Goal: Check status

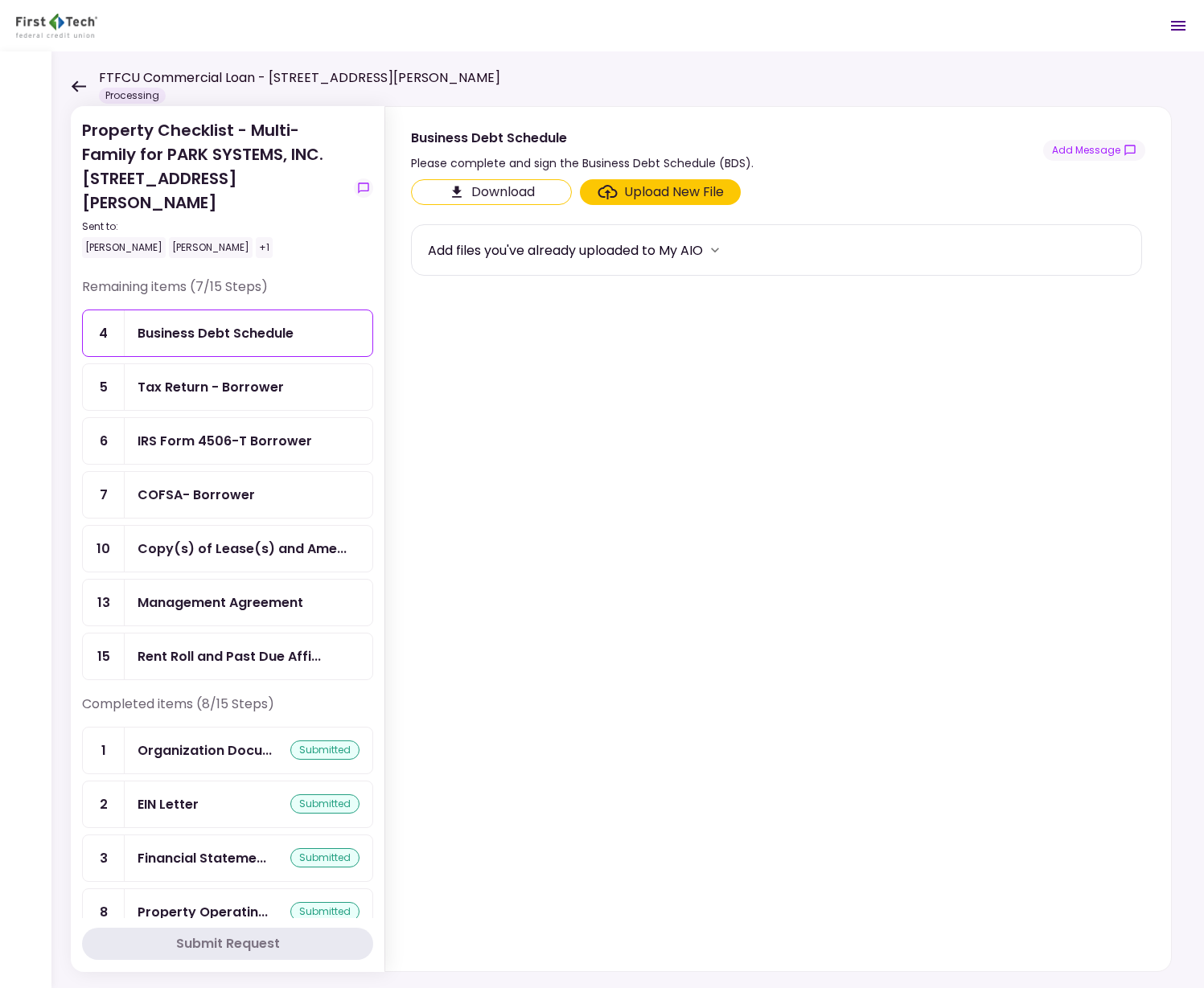
click at [71, 87] on icon at bounding box center [78, 86] width 16 height 12
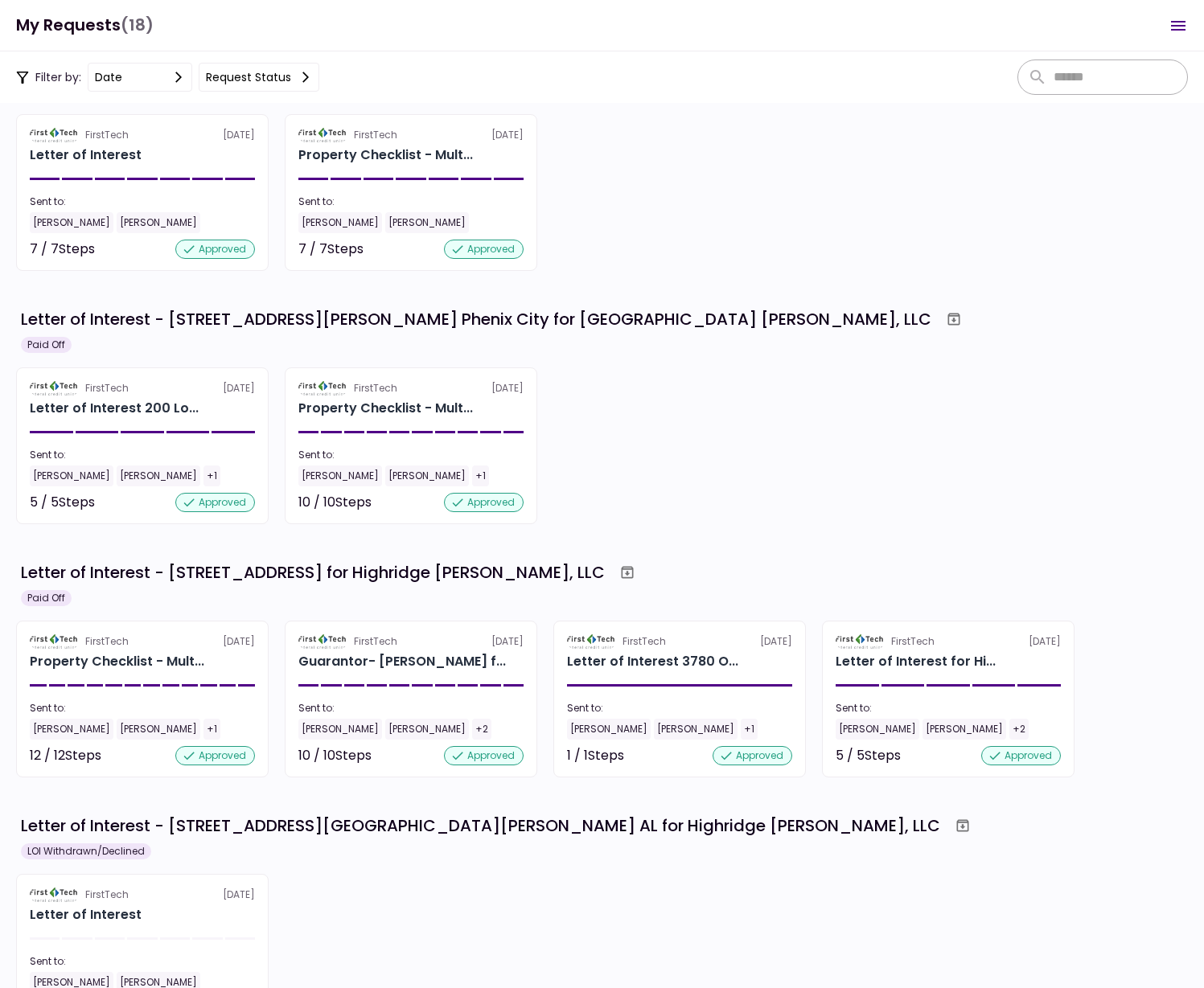
scroll to position [584, 0]
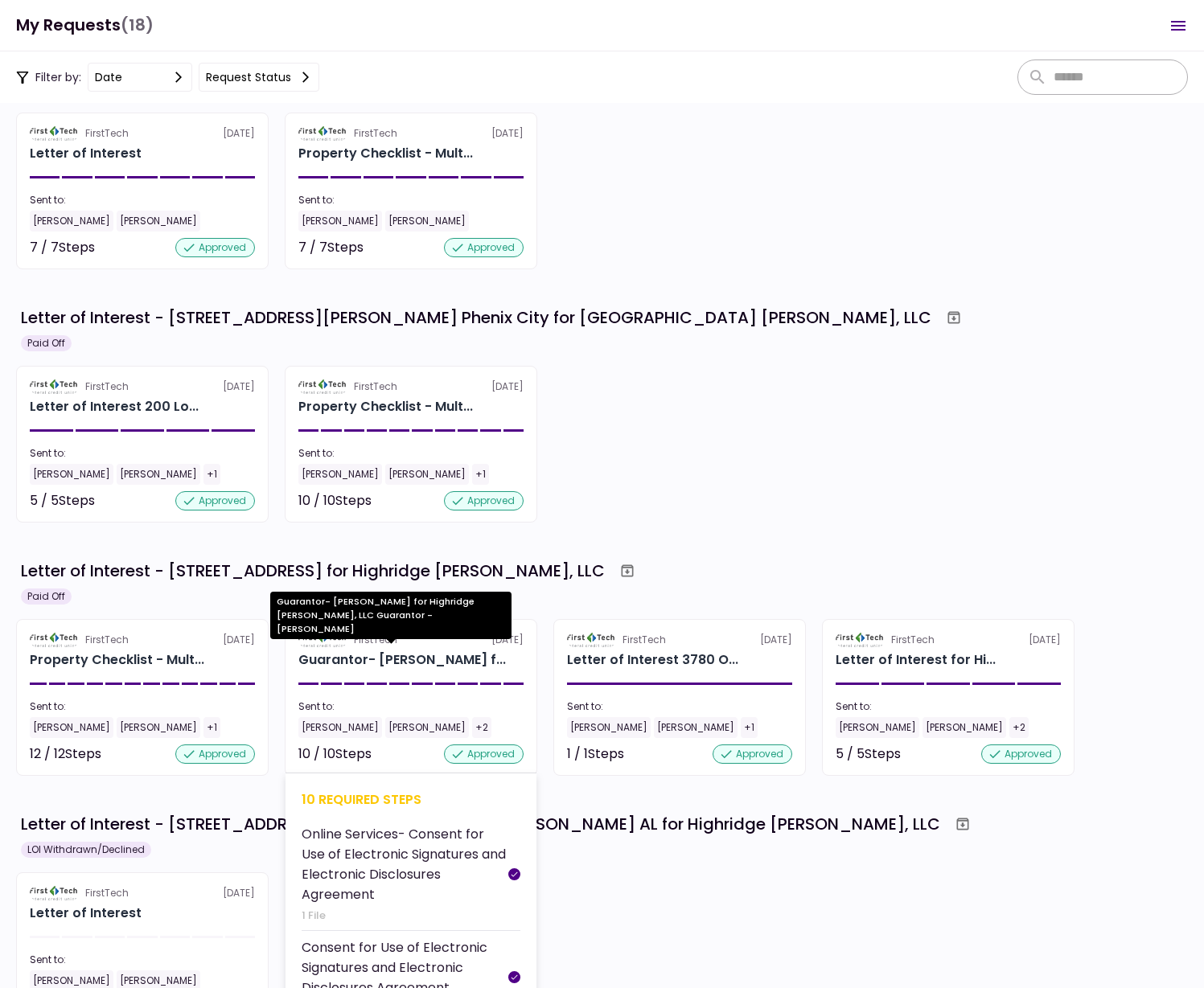
click at [387, 669] on div "Guarantor- [PERSON_NAME] f..." at bounding box center [402, 660] width 207 height 19
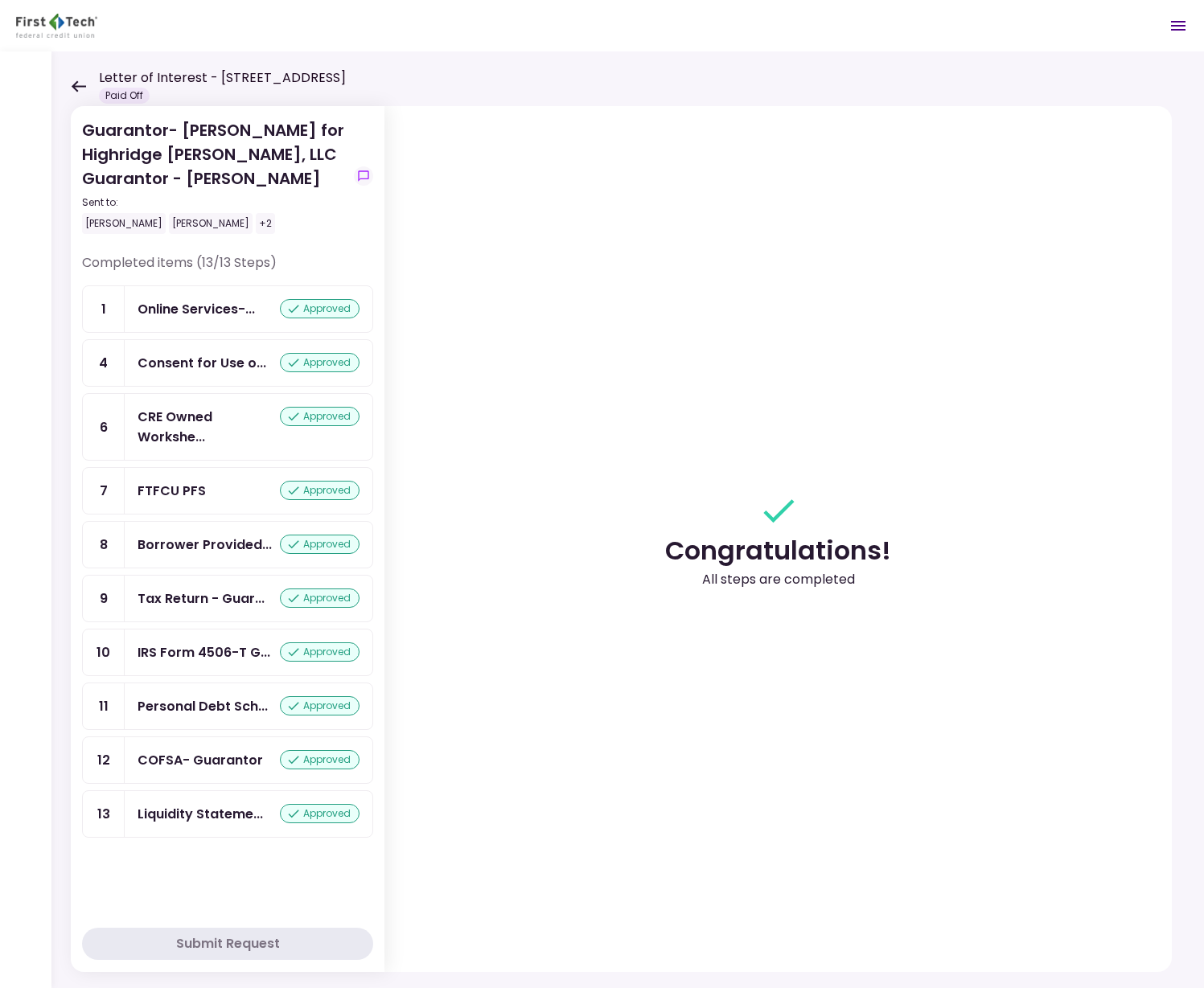
click at [166, 498] on div "FTFCU PFS" at bounding box center [171, 491] width 69 height 20
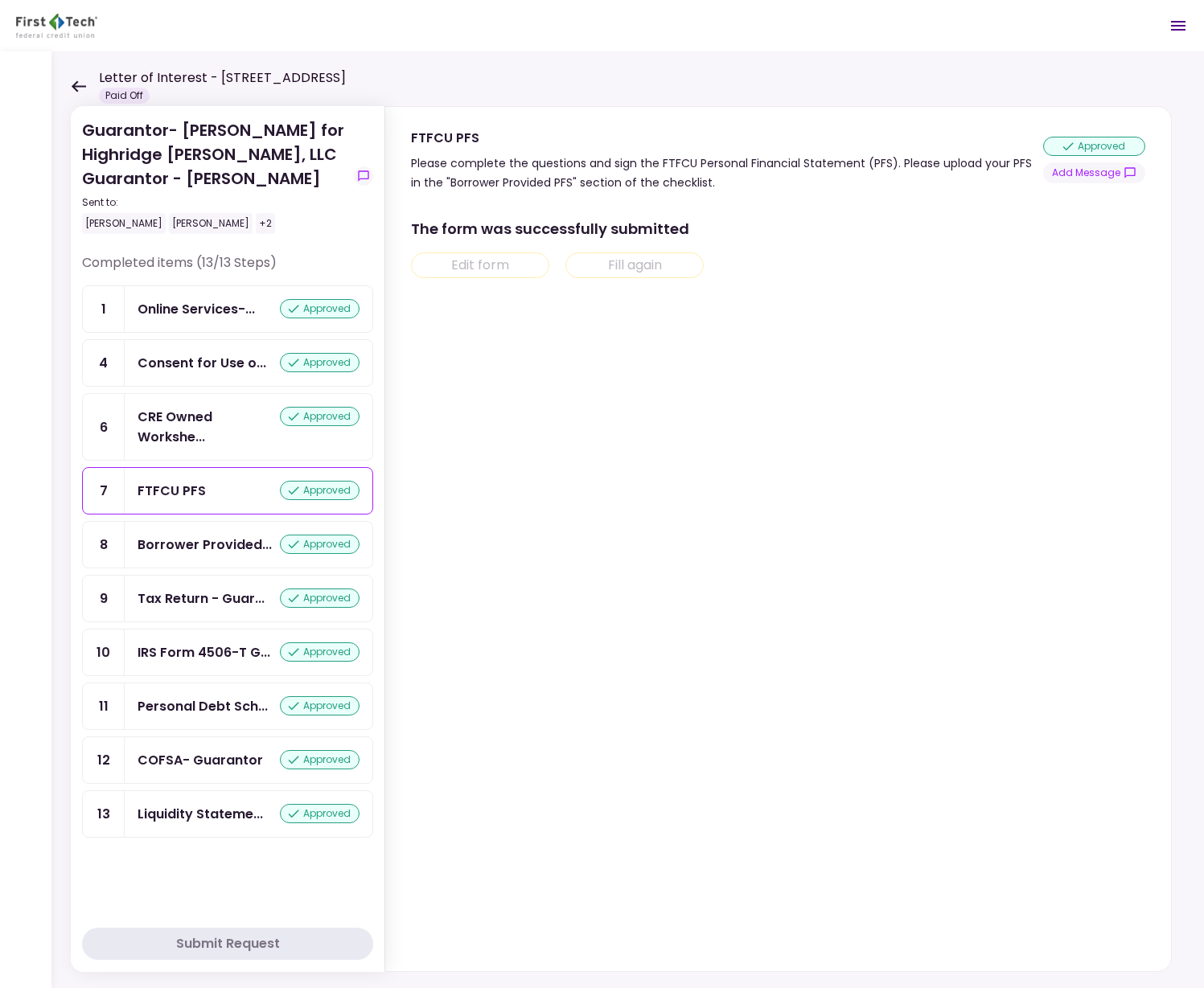
click at [532, 226] on div "The form was successfully submitted" at bounding box center [776, 229] width 731 height 22
click at [601, 146] on div "FTFCU PFS" at bounding box center [726, 137] width 632 height 20
click at [625, 173] on div "Please complete the questions and sign the FTFCU Personal Financial Statement (…" at bounding box center [726, 173] width 632 height 38
click at [1112, 147] on div "approved" at bounding box center [1094, 146] width 102 height 19
click at [75, 87] on icon at bounding box center [78, 85] width 15 height 11
